Goal: Information Seeking & Learning: Learn about a topic

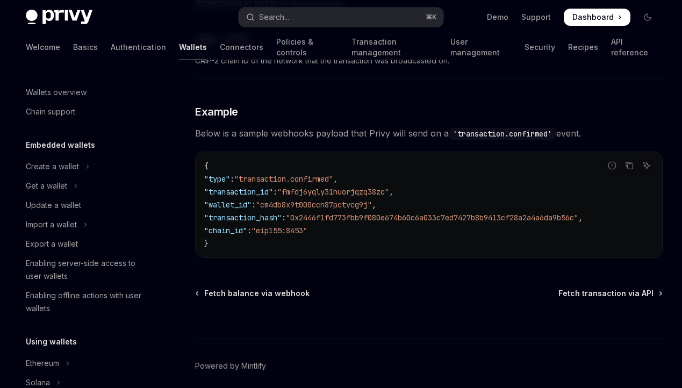
scroll to position [349, 0]
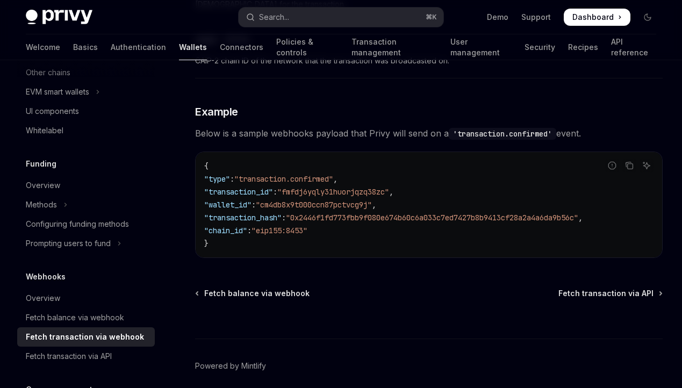
click at [128, 204] on button "Methods" at bounding box center [86, 204] width 138 height 19
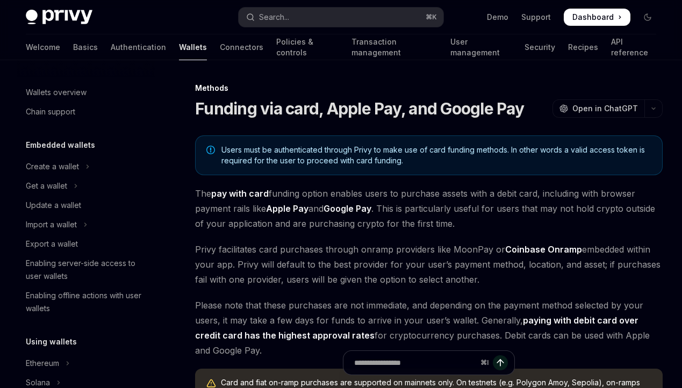
scroll to position [1, 0]
click at [109, 265] on div "Enabling server-side access to user wallets" at bounding box center [87, 269] width 123 height 26
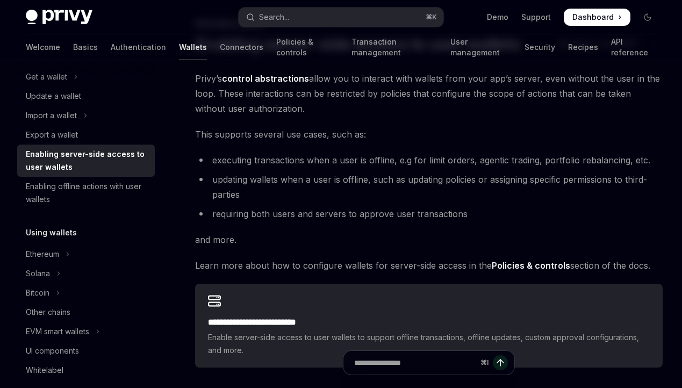
scroll to position [62, 0]
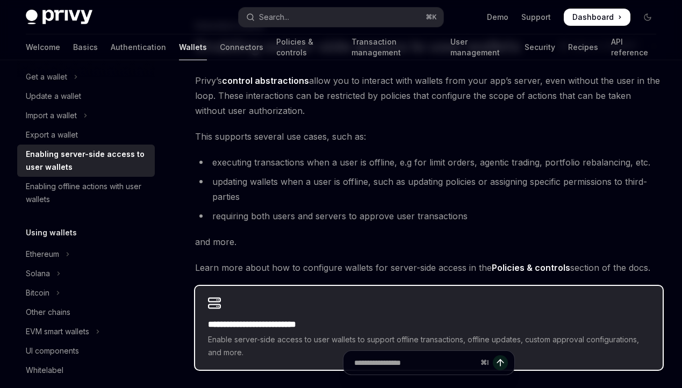
click at [256, 301] on div "**********" at bounding box center [428, 328] width 467 height 84
type textarea "*"
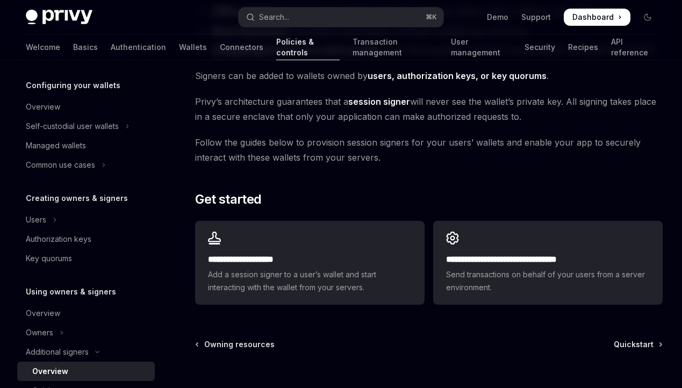
scroll to position [255, 0]
